Goal: Transaction & Acquisition: Purchase product/service

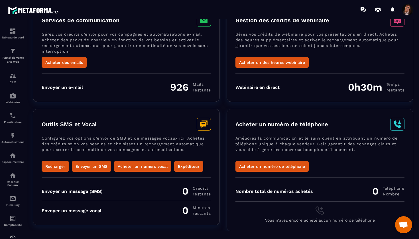
scroll to position [42, 0]
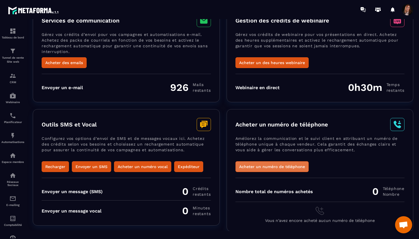
click at [286, 165] on button "Acheter un numéro de téléphone" at bounding box center [271, 166] width 73 height 11
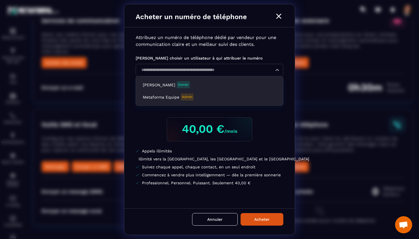
click at [251, 72] on input "Search for option" at bounding box center [206, 70] width 135 height 6
click at [280, 44] on p "Attribuez un numéro de téléphone dédié par vendeur pour une communication clair…" at bounding box center [210, 41] width 148 height 14
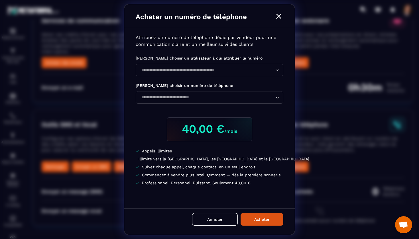
click at [279, 16] on icon "Modal window" at bounding box center [278, 16] width 5 height 5
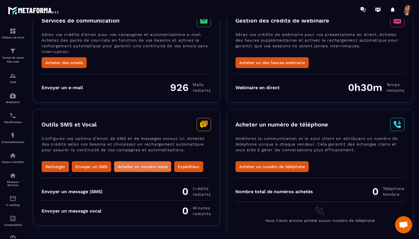
click at [137, 166] on button "Acheter un numéro vocal" at bounding box center [142, 166] width 57 height 11
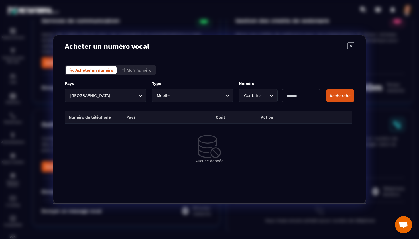
click at [349, 46] on icon "Modal window" at bounding box center [350, 45] width 7 height 7
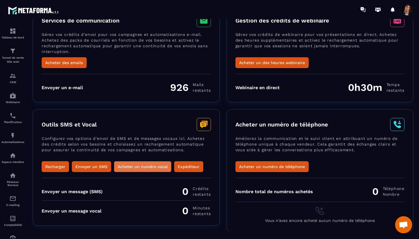
click at [150, 165] on button "Acheter un numéro vocal" at bounding box center [142, 166] width 57 height 11
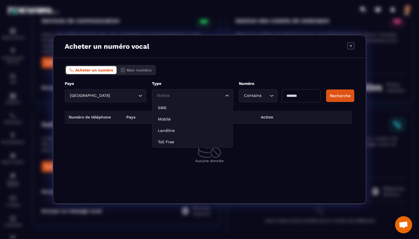
click at [231, 95] on div "Mobile Loading..." at bounding box center [193, 95] width 82 height 13
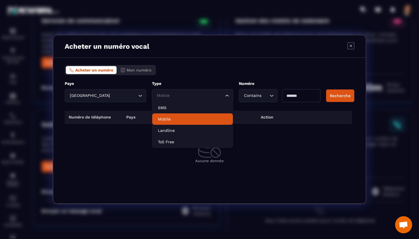
click at [174, 117] on p "Mobile" at bounding box center [193, 119] width 70 height 6
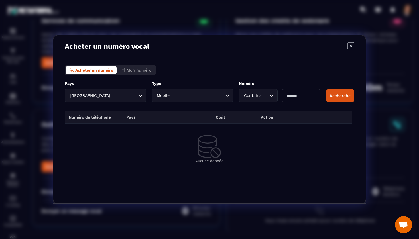
click at [271, 93] on icon "Search for option" at bounding box center [272, 96] width 6 height 6
click at [291, 64] on div "Acheter un numéro Mon numéro Pays France Loading... ***** Type Mobile Loading..…" at bounding box center [209, 131] width 312 height 146
click at [272, 97] on icon "Search for option" at bounding box center [272, 96] width 6 height 6
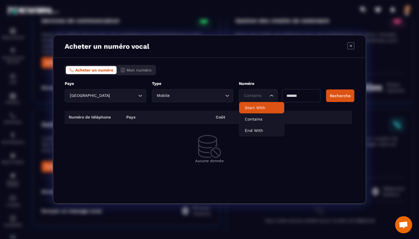
click at [268, 79] on div "Acheter un numéro Mon numéro Pays France Loading... ***** Type Mobile Loading..…" at bounding box center [209, 131] width 312 height 146
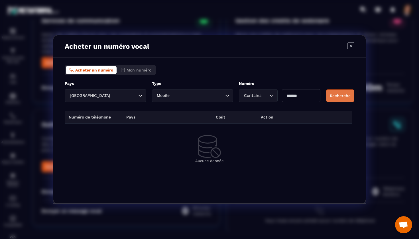
click at [342, 93] on button "Recherche" at bounding box center [340, 95] width 28 height 13
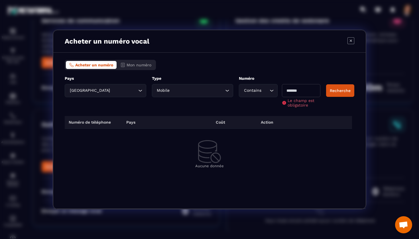
click at [304, 94] on input "Modal window" at bounding box center [301, 90] width 38 height 13
click at [273, 89] on icon "Search for option" at bounding box center [272, 91] width 6 height 6
click at [252, 116] on p "Contains" at bounding box center [262, 114] width 34 height 6
click at [296, 93] on input "Modal window" at bounding box center [301, 90] width 38 height 13
click at [338, 92] on button "Recherche" at bounding box center [340, 90] width 28 height 13
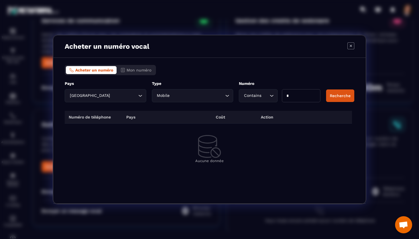
scroll to position [0, 0]
click at [293, 95] on input "*" at bounding box center [301, 95] width 38 height 13
type input "**"
click at [340, 93] on button "Recherche" at bounding box center [340, 95] width 28 height 13
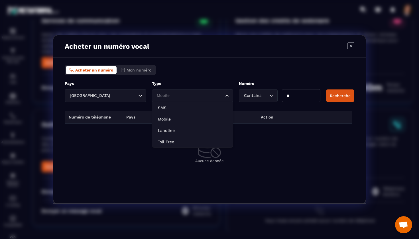
click at [227, 94] on icon "Search for option" at bounding box center [227, 96] width 6 height 6
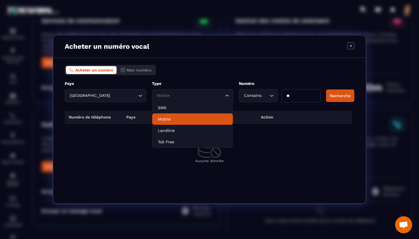
click at [183, 115] on li "Mobile" at bounding box center [192, 118] width 81 height 11
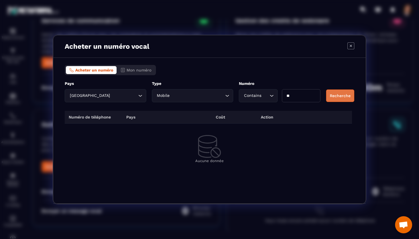
click at [338, 93] on button "Recherche" at bounding box center [340, 95] width 28 height 13
click at [351, 46] on icon "Modal window" at bounding box center [351, 46] width 2 height 2
